Goal: Task Accomplishment & Management: Manage account settings

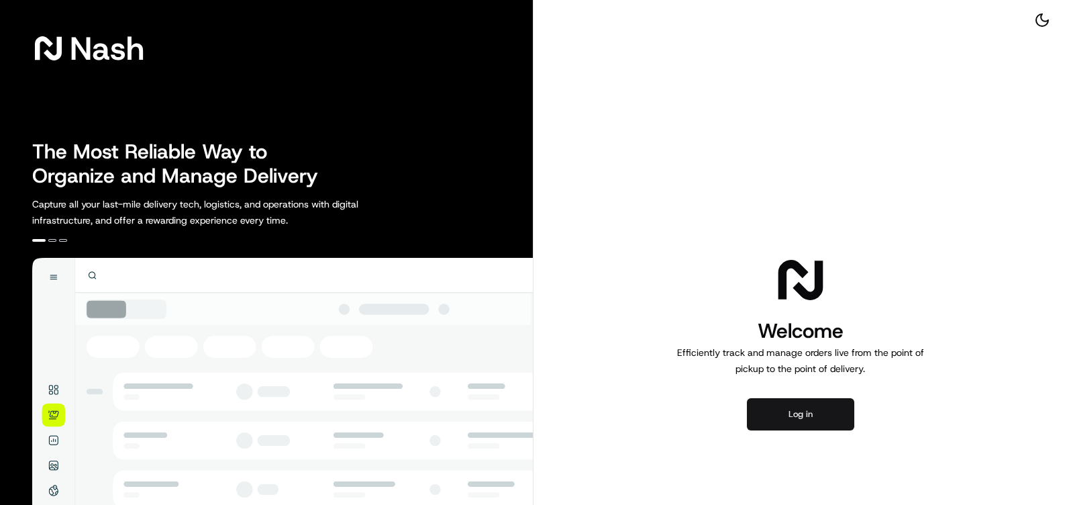
click at [768, 406] on button "Log in" at bounding box center [800, 414] width 107 height 32
